Goal: Check status: Check status

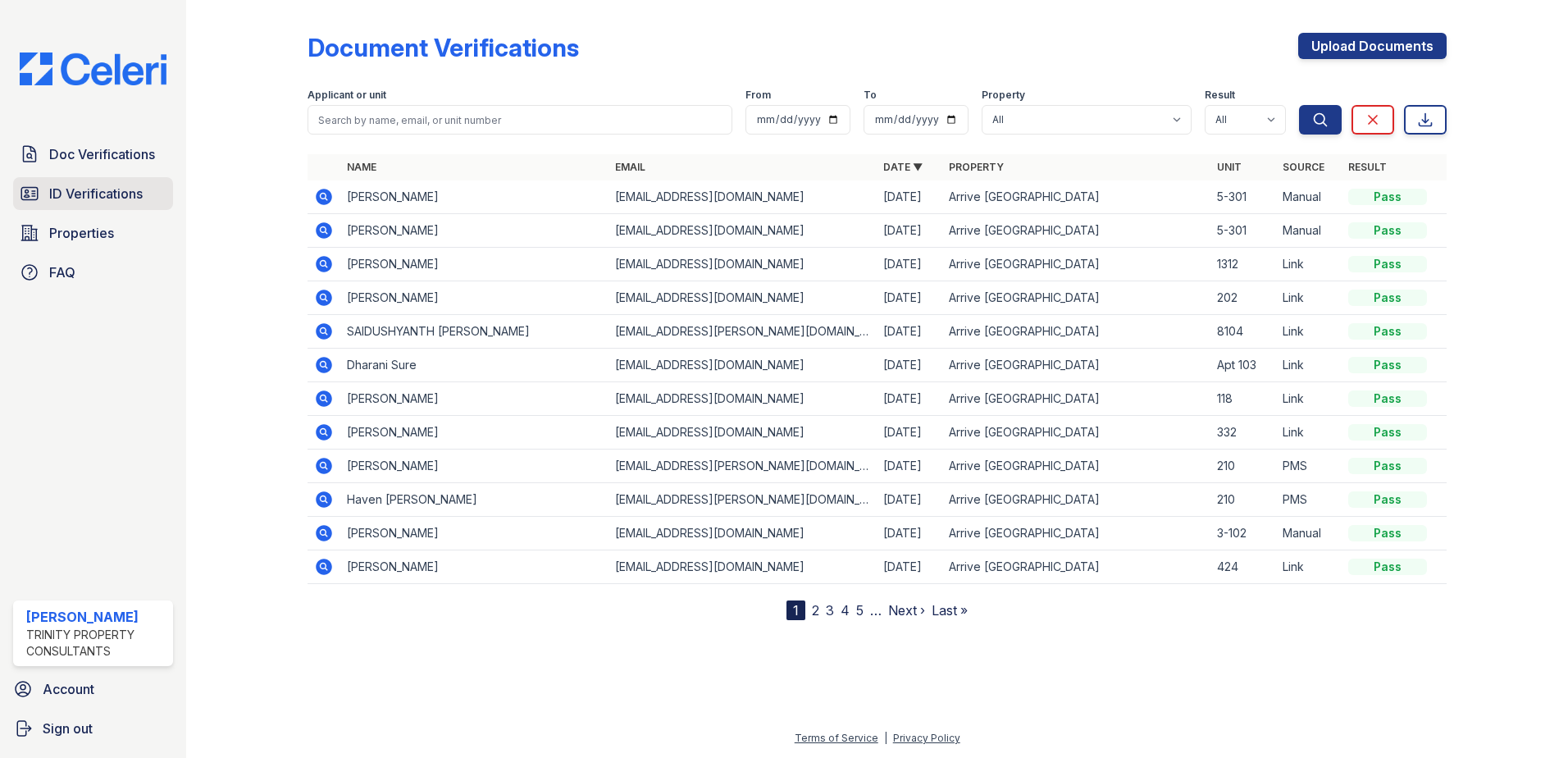
click at [69, 199] on span "ID Verifications" at bounding box center [96, 194] width 94 height 20
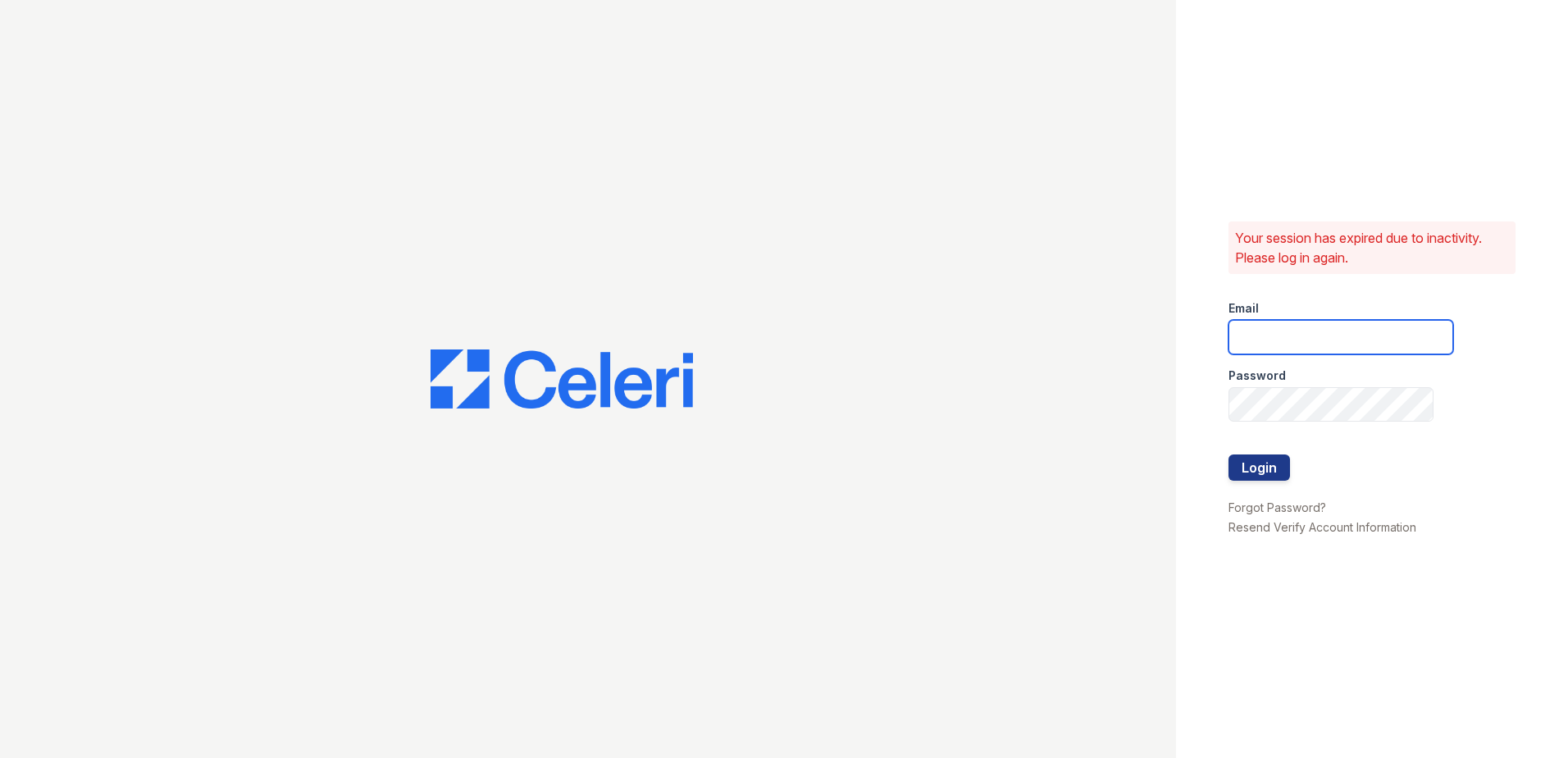
type input "[EMAIL_ADDRESS][DOMAIN_NAME]"
click at [1266, 476] on button "Login" at bounding box center [1258, 467] width 62 height 26
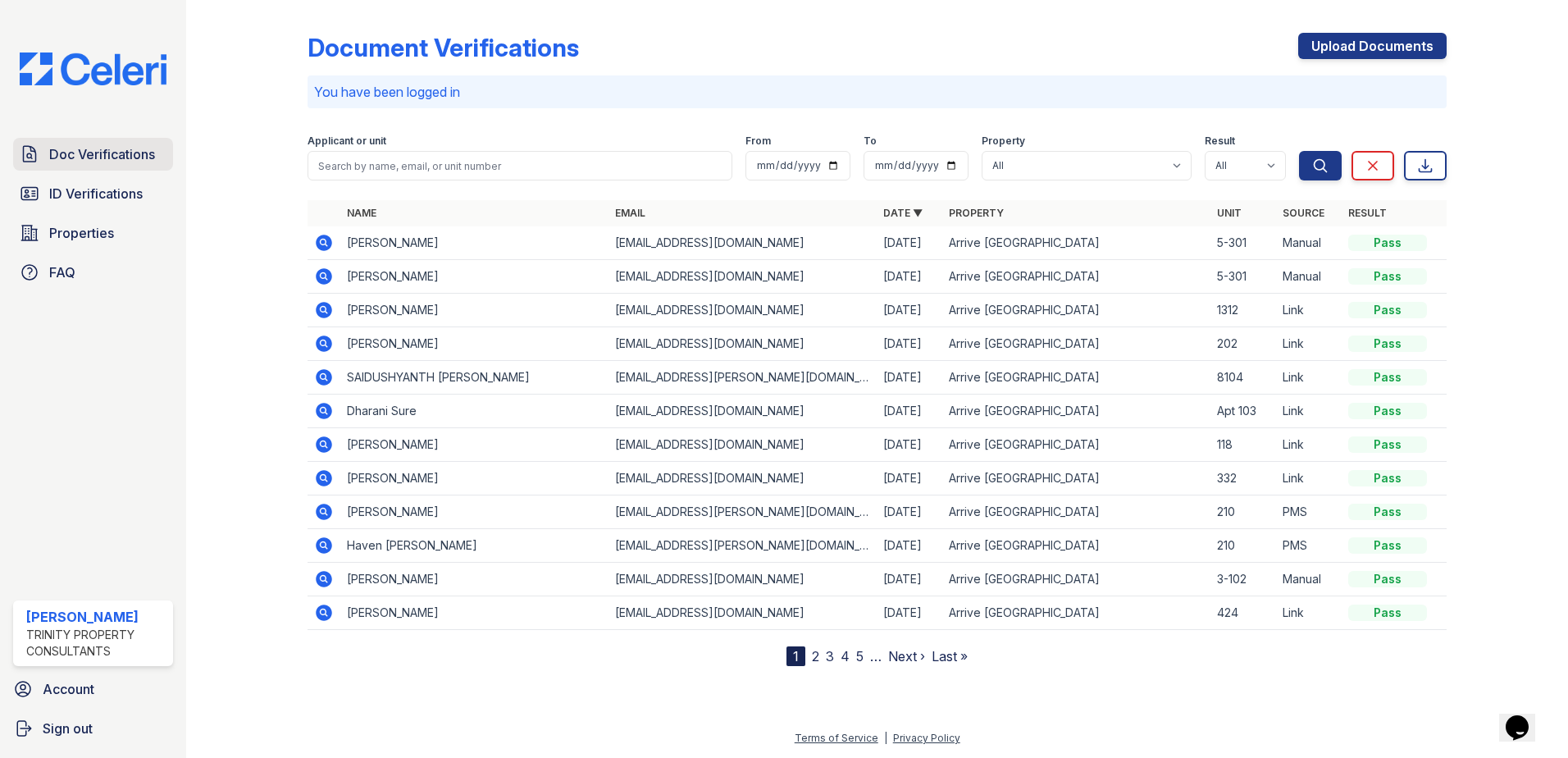
click at [82, 161] on span "Doc Verifications" at bounding box center [102, 154] width 106 height 20
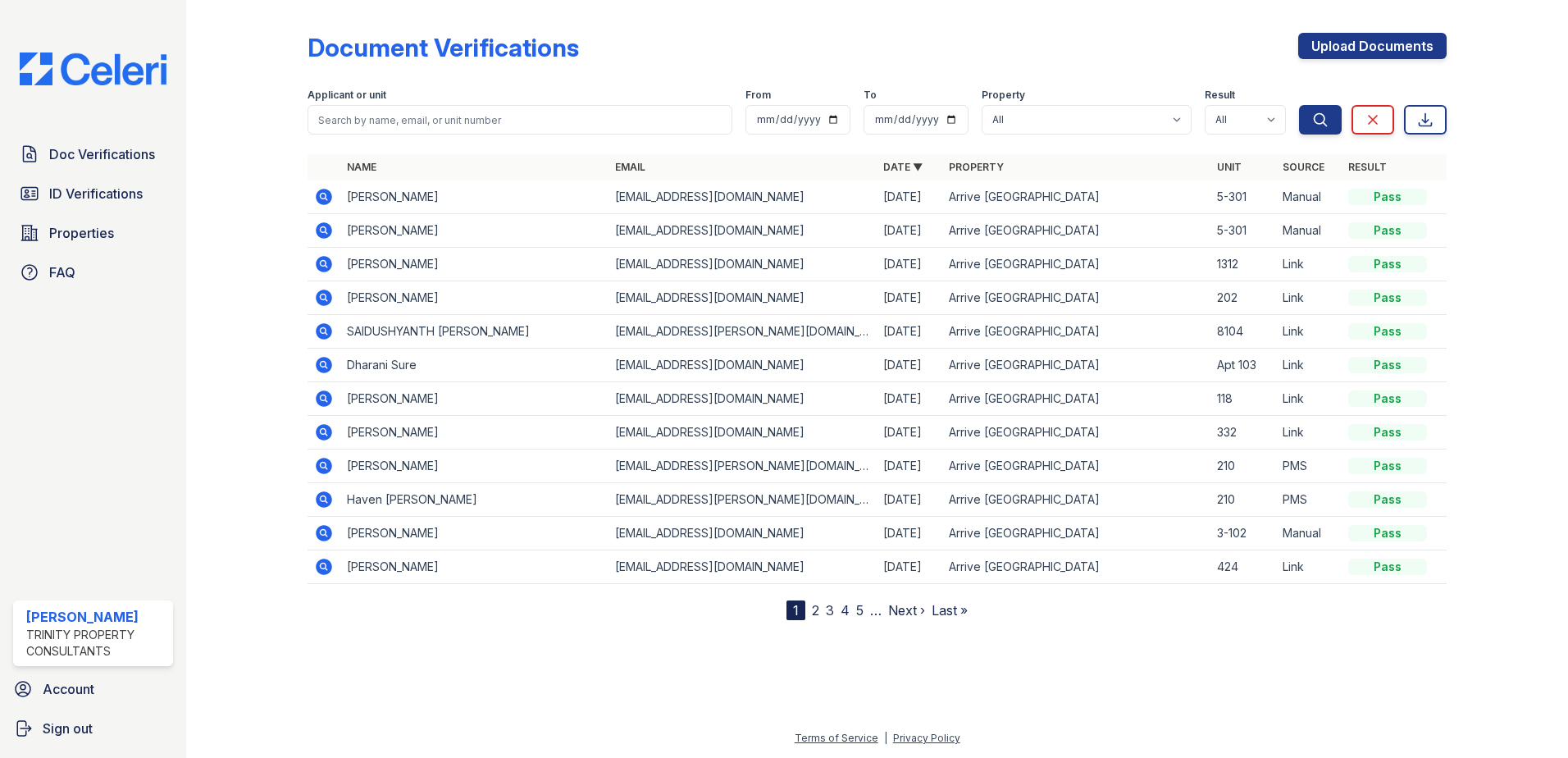
click at [813, 612] on link "2" at bounding box center [815, 610] width 8 height 16
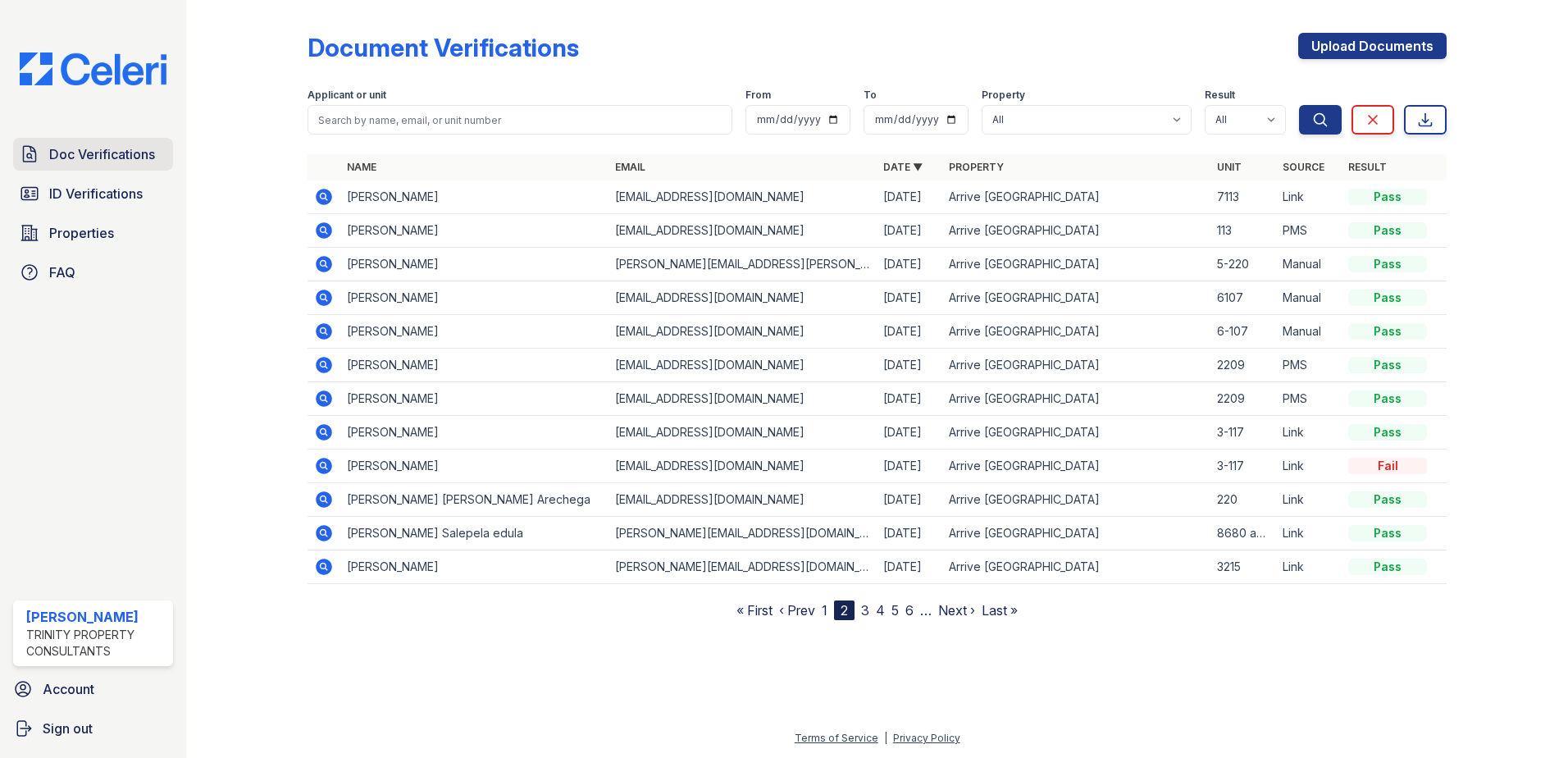
click at [69, 159] on span "Doc Verifications" at bounding box center [102, 154] width 106 height 20
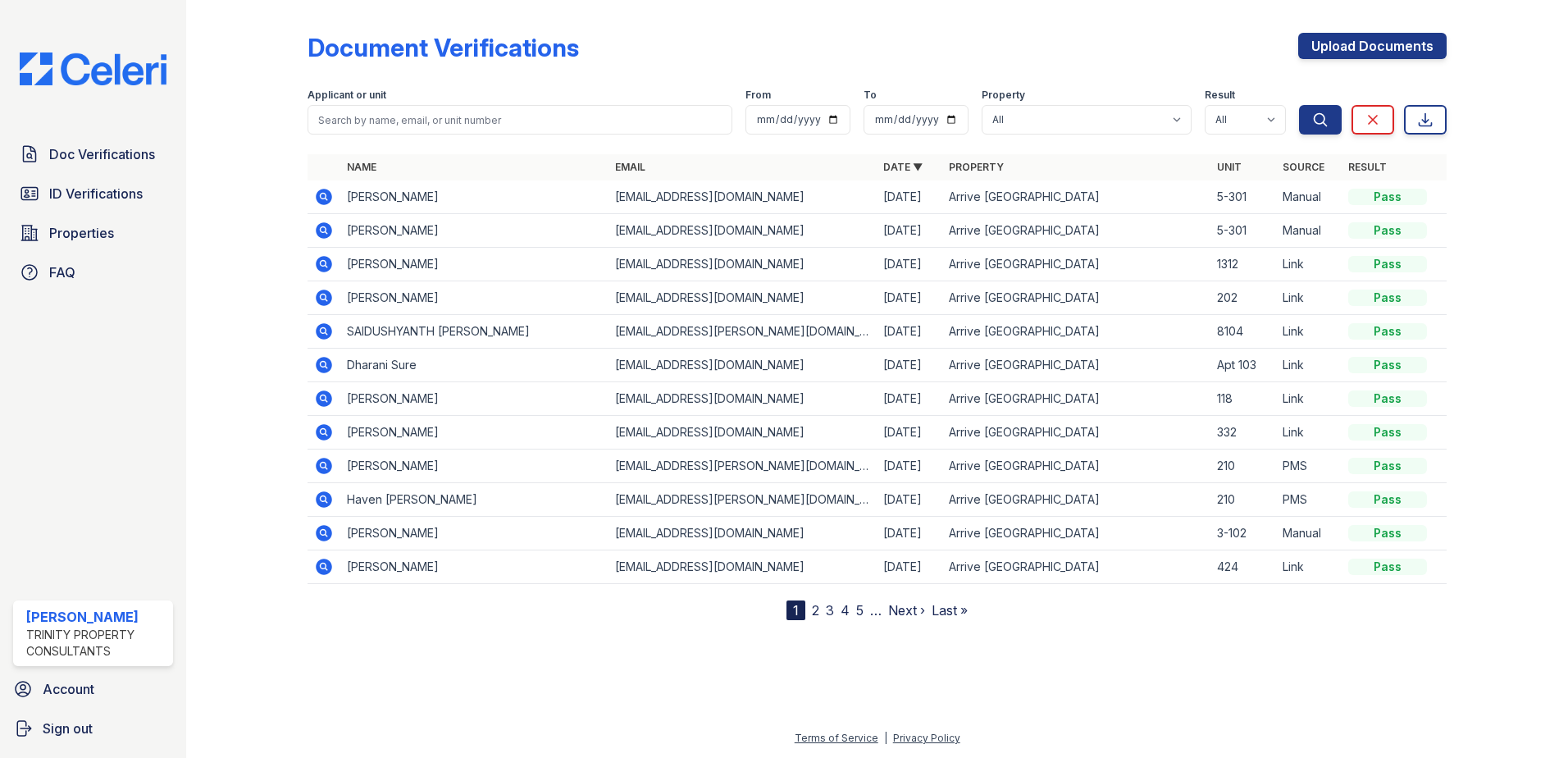
click at [811, 616] on link "2" at bounding box center [815, 610] width 8 height 16
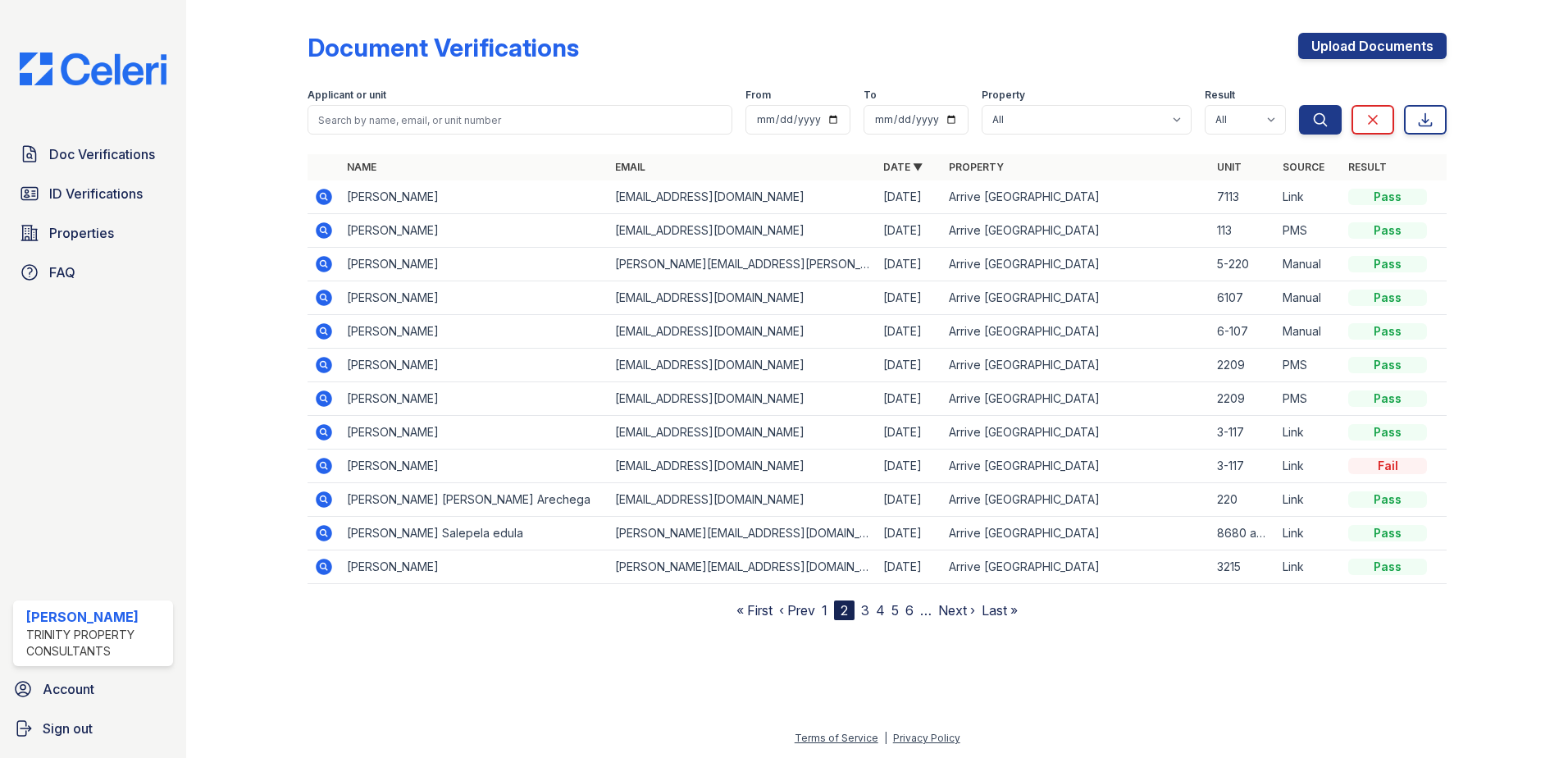
click at [863, 613] on link "3" at bounding box center [864, 610] width 8 height 16
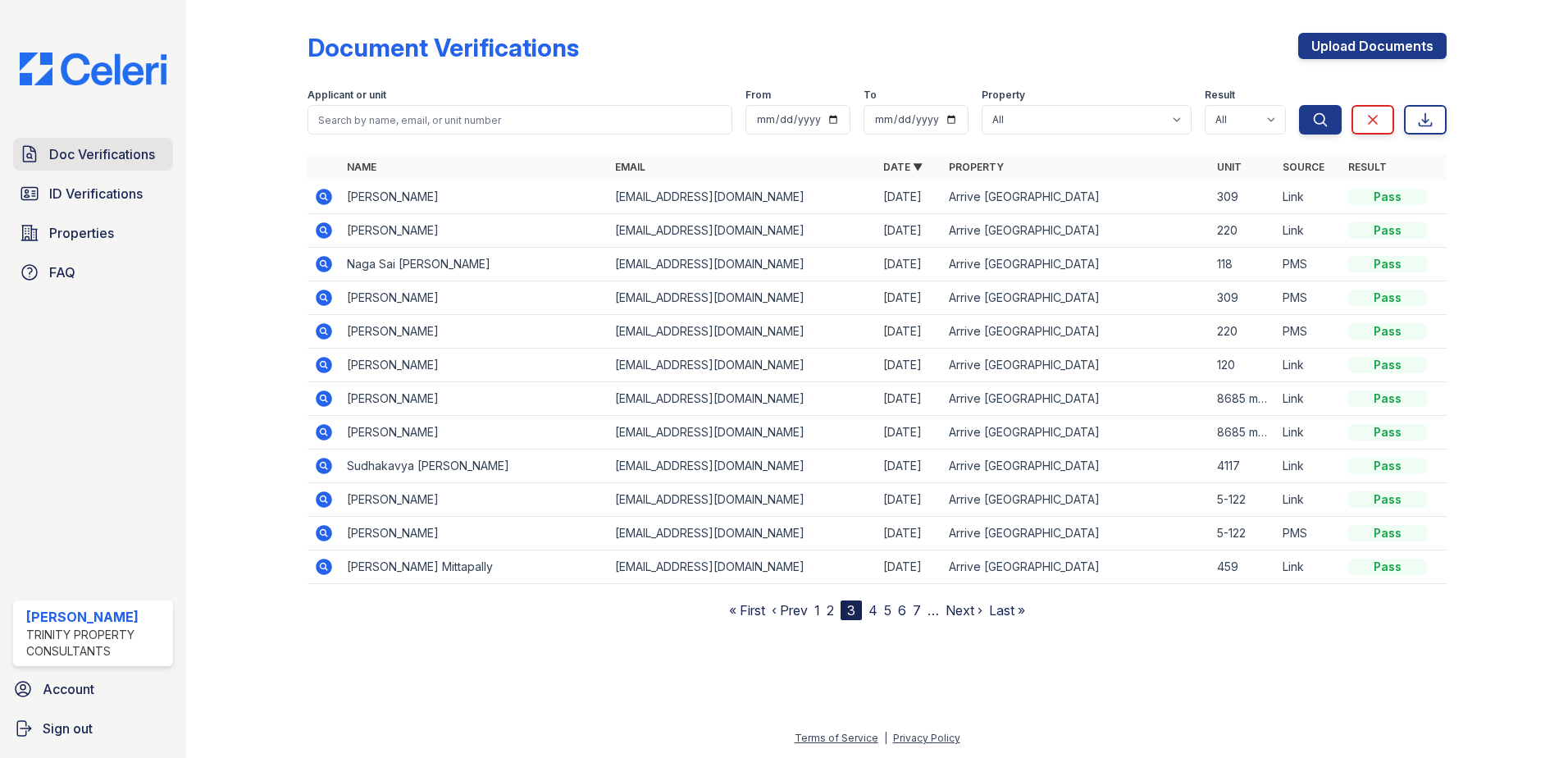
click at [104, 165] on link "Doc Verifications" at bounding box center [93, 155] width 160 height 33
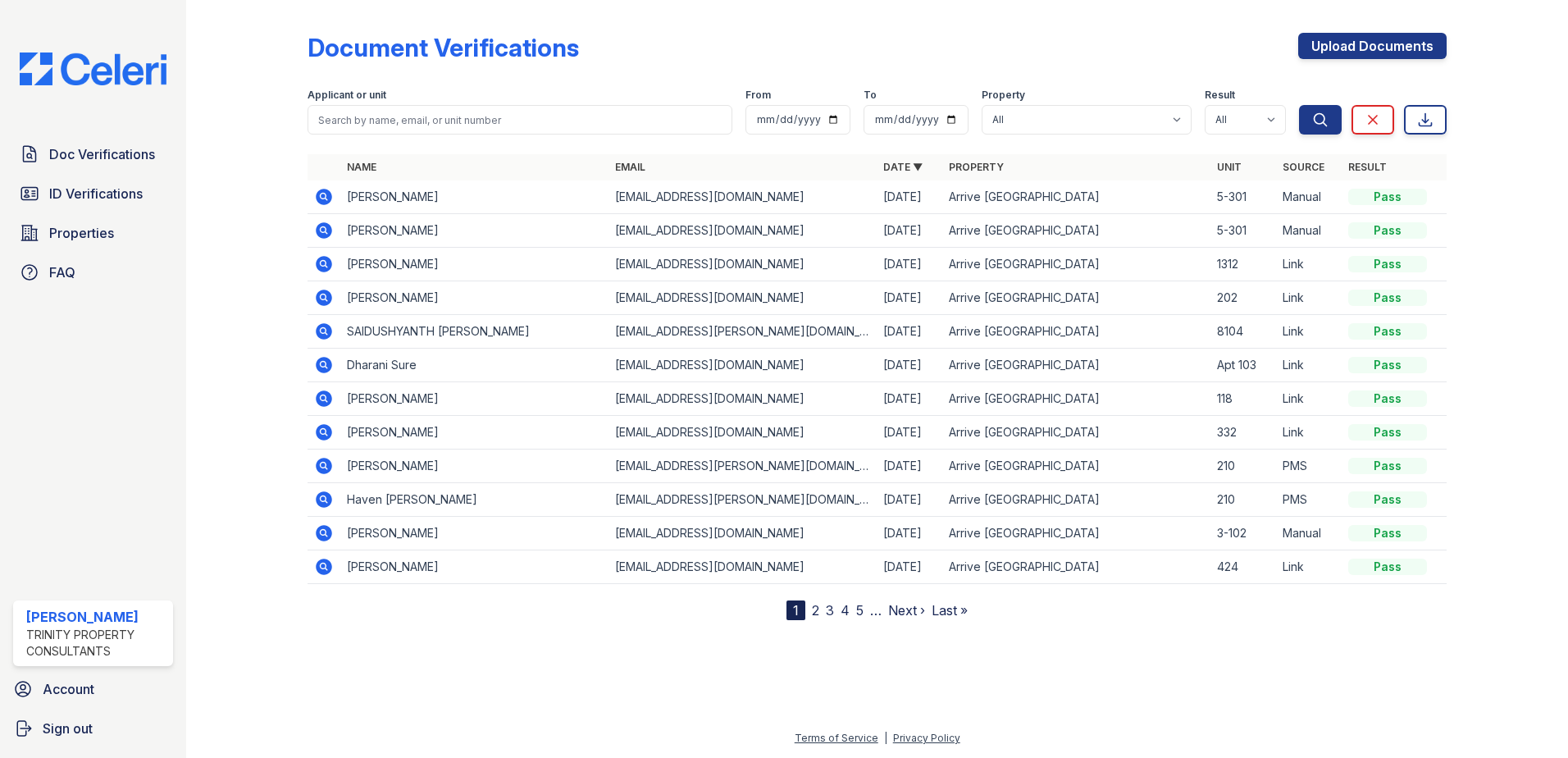
click at [326, 335] on icon at bounding box center [324, 331] width 16 height 16
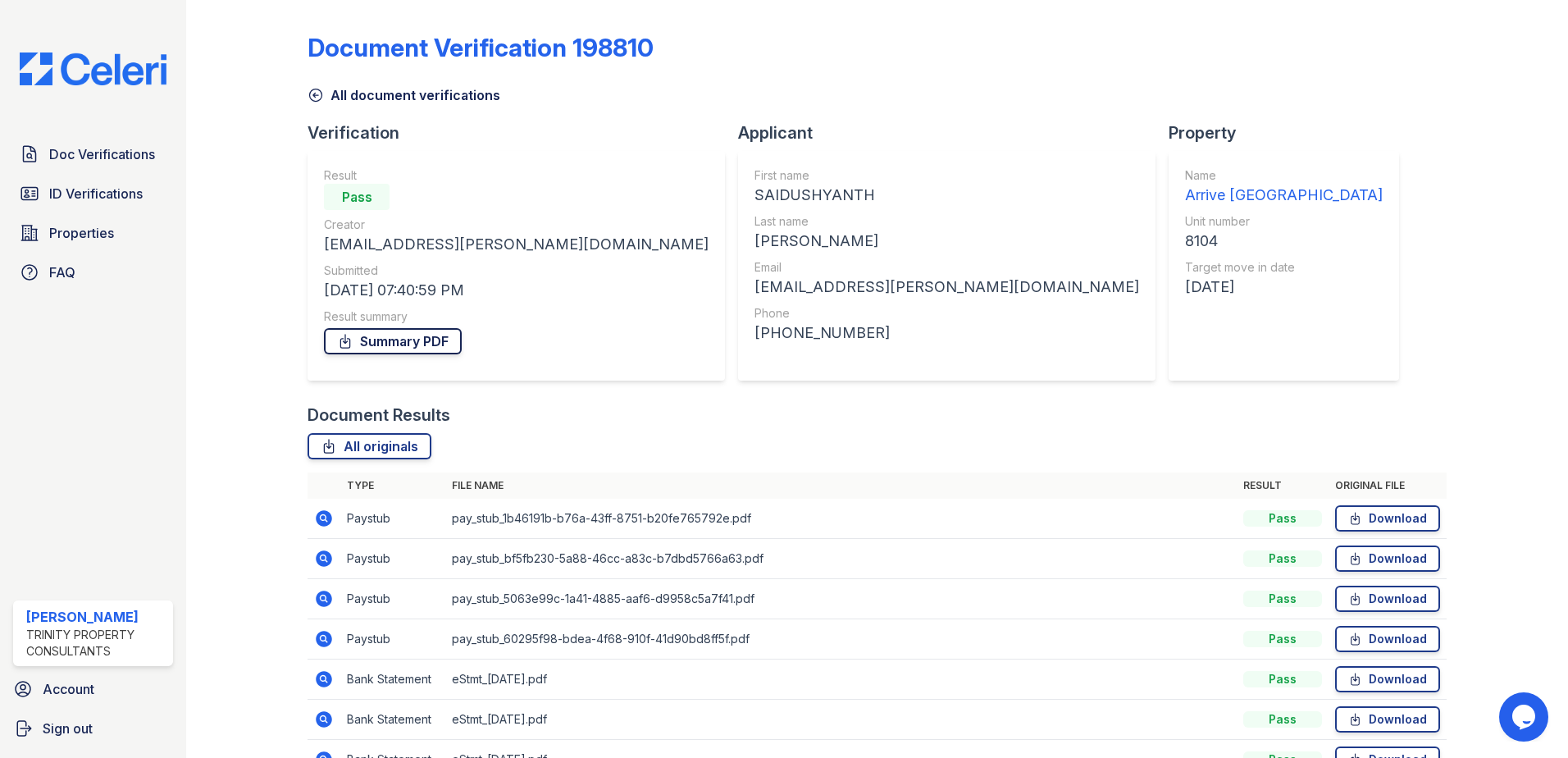
click at [418, 345] on link "Summary PDF" at bounding box center [392, 341] width 138 height 26
